Goal: Find contact information: Find contact information

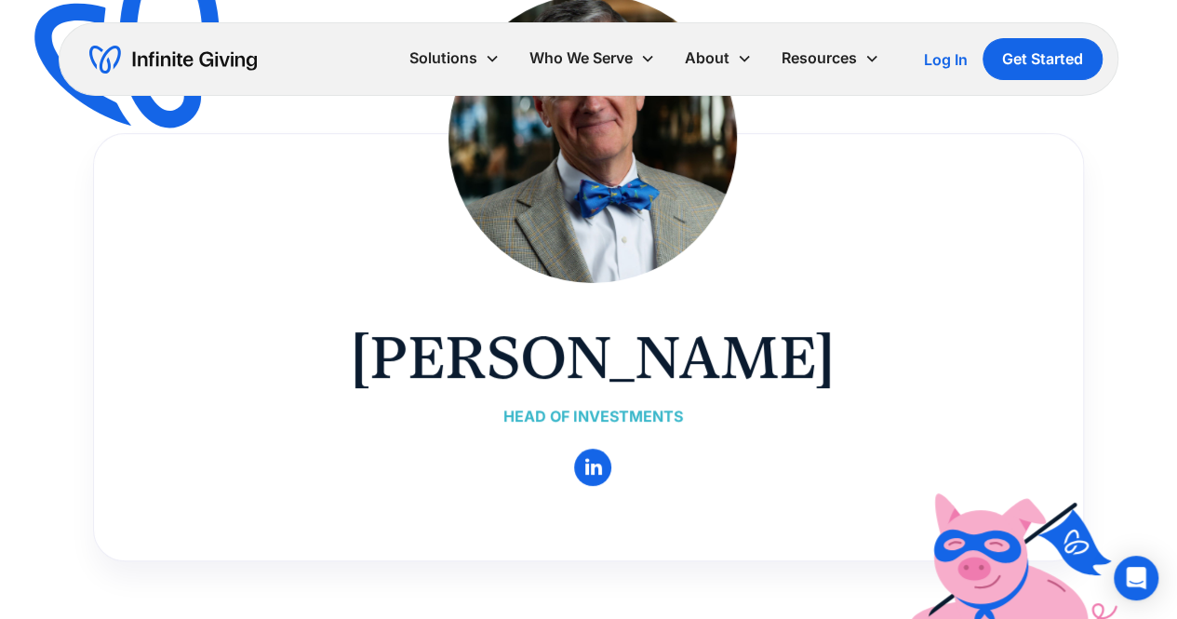
scroll to position [156, 0]
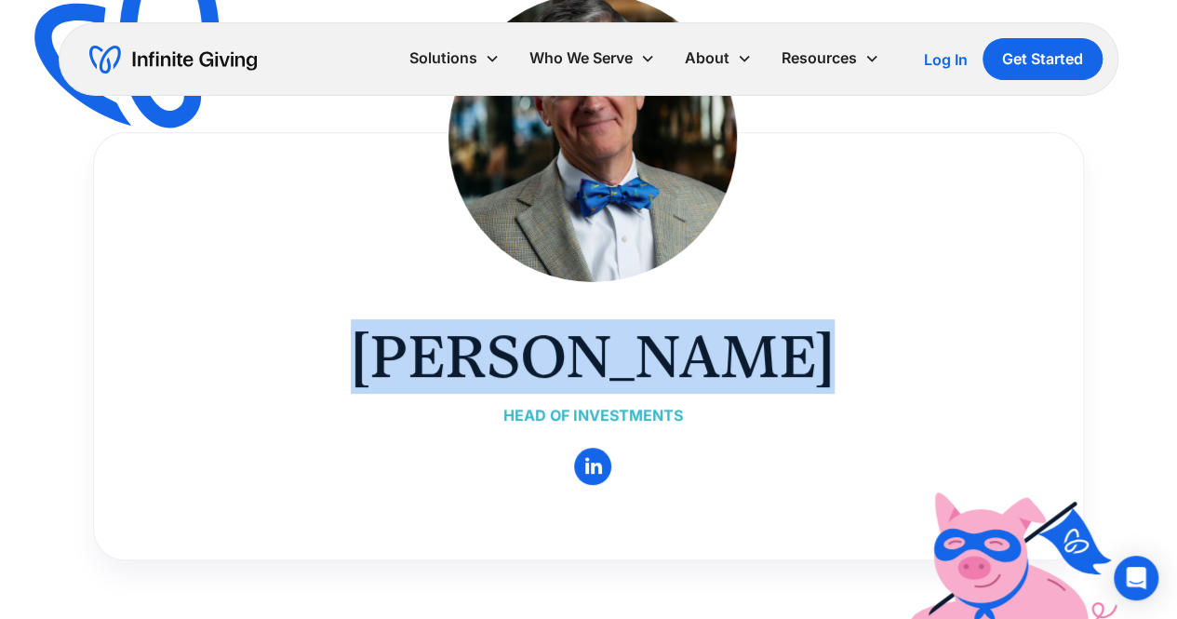
drag, startPoint x: 381, startPoint y: 342, endPoint x: 809, endPoint y: 350, distance: 429.0
click at [809, 350] on div "Buster Wright Head of Investments About  " at bounding box center [593, 238] width 854 height 491
copy h1 "[PERSON_NAME]"
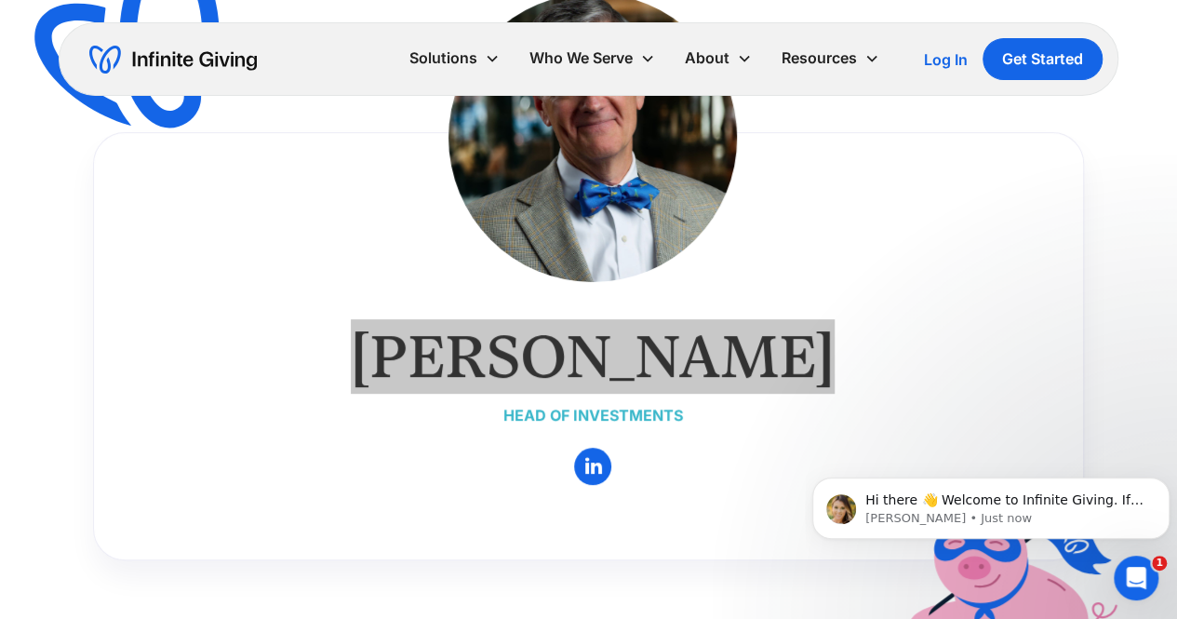
scroll to position [0, 0]
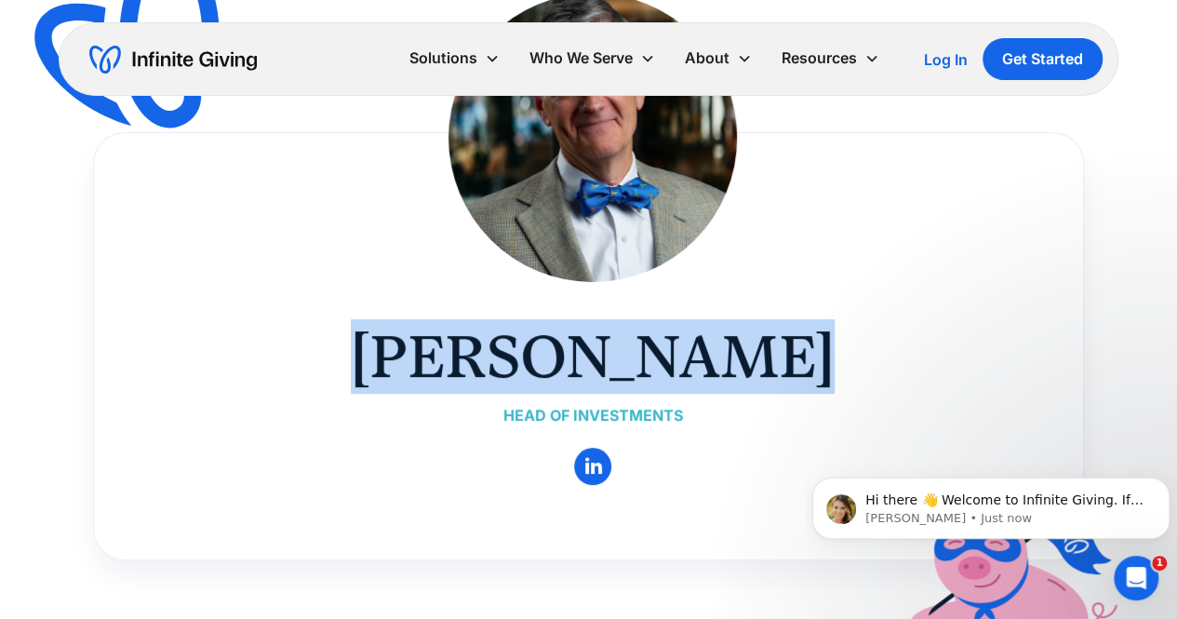
click at [264, 266] on div "Buster Wright Head of Investments About  " at bounding box center [593, 238] width 854 height 491
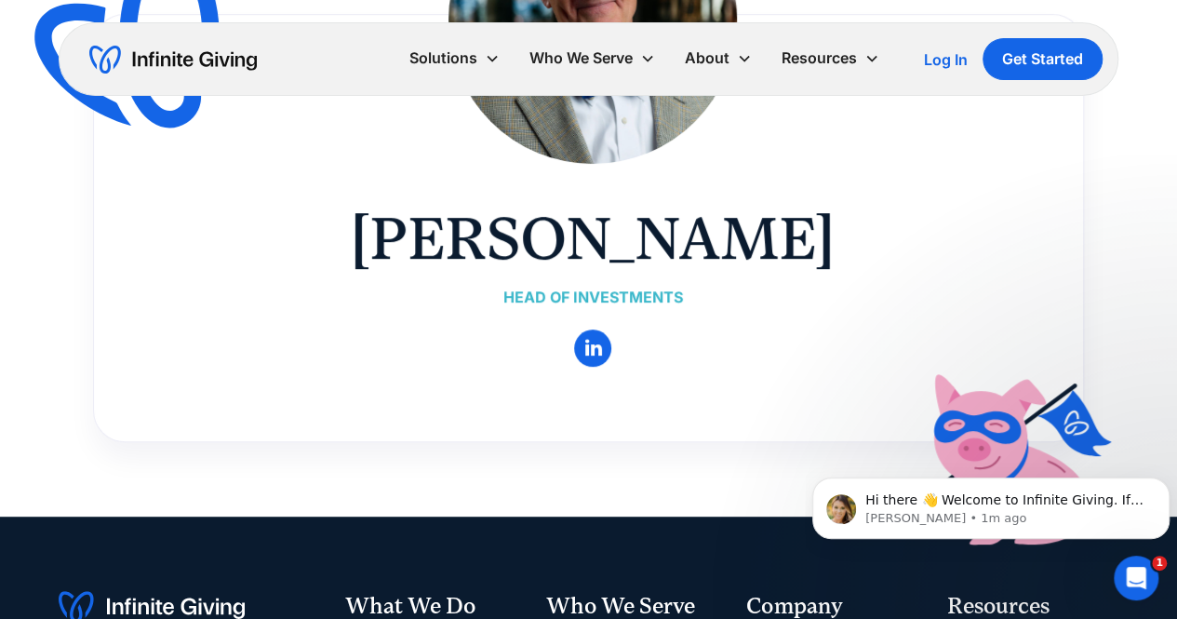
scroll to position [290, 0]
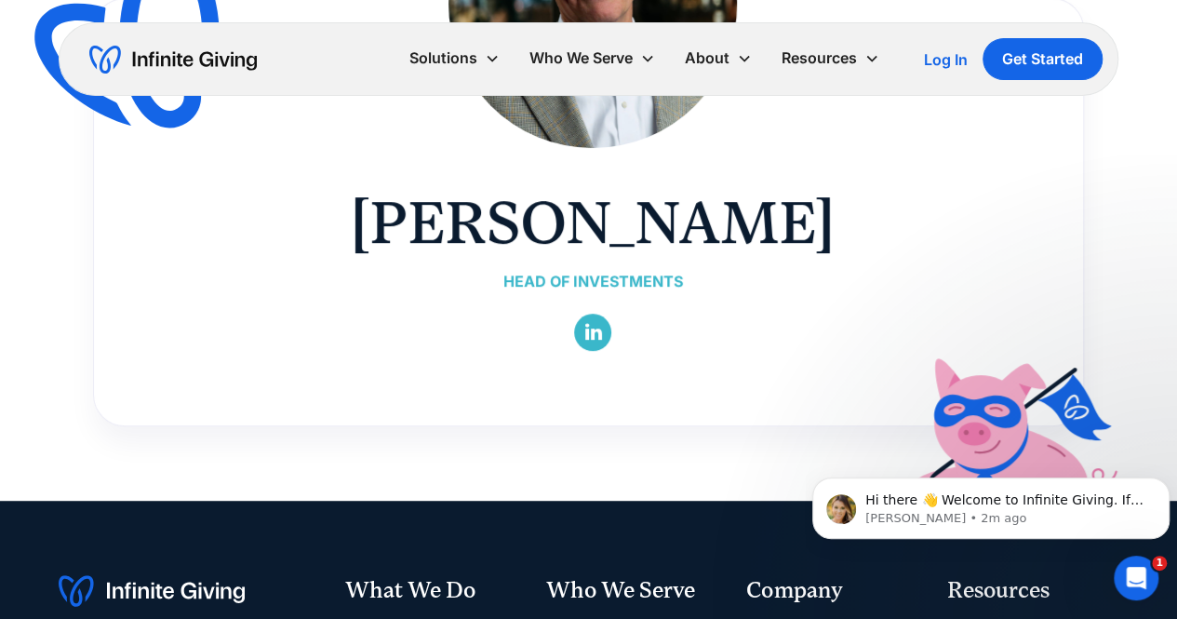
click at [598, 328] on link "" at bounding box center [592, 332] width 37 height 37
